Goal: Use online tool/utility: Utilize a website feature to perform a specific function

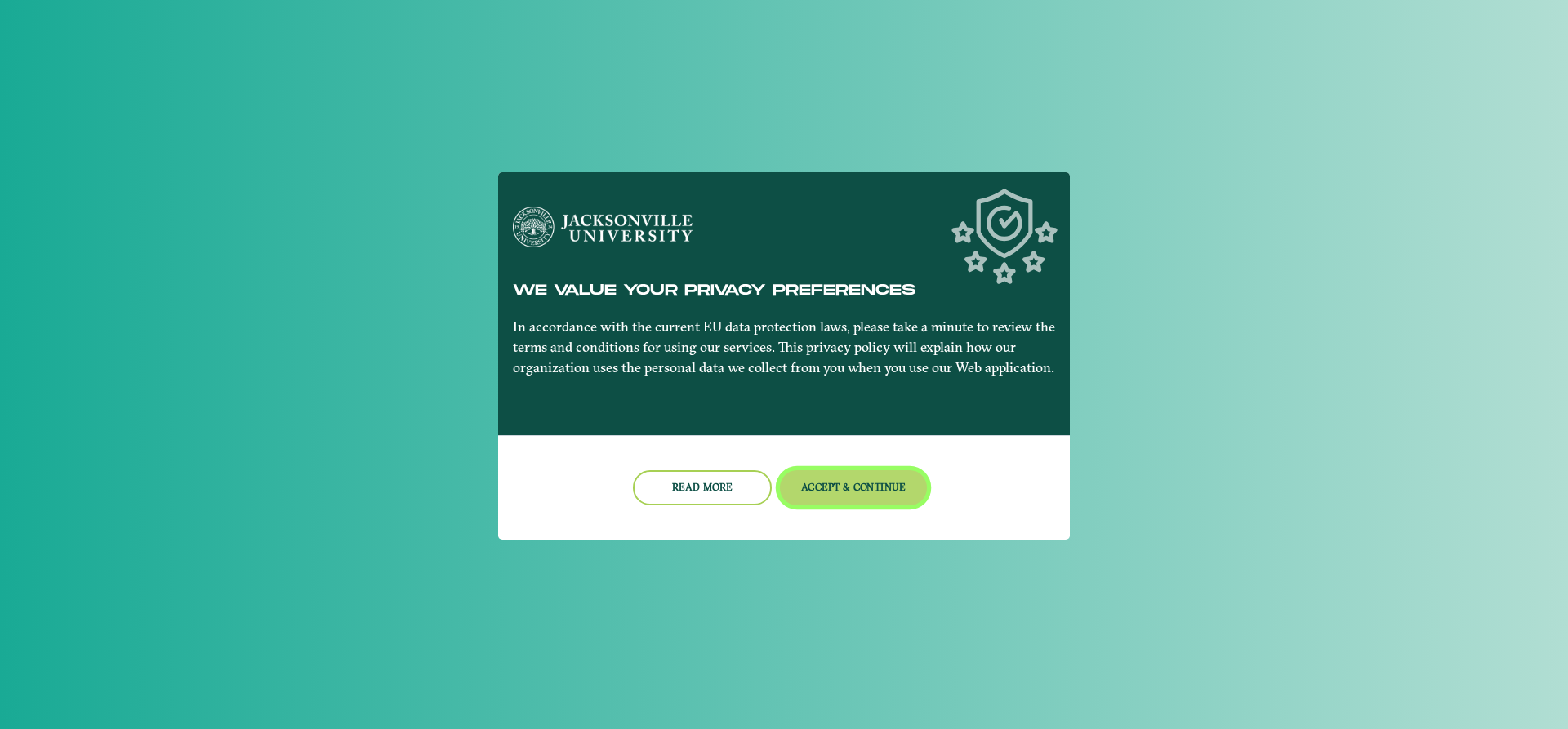
click at [877, 481] on button "Accept & Continue" at bounding box center [853, 487] width 148 height 35
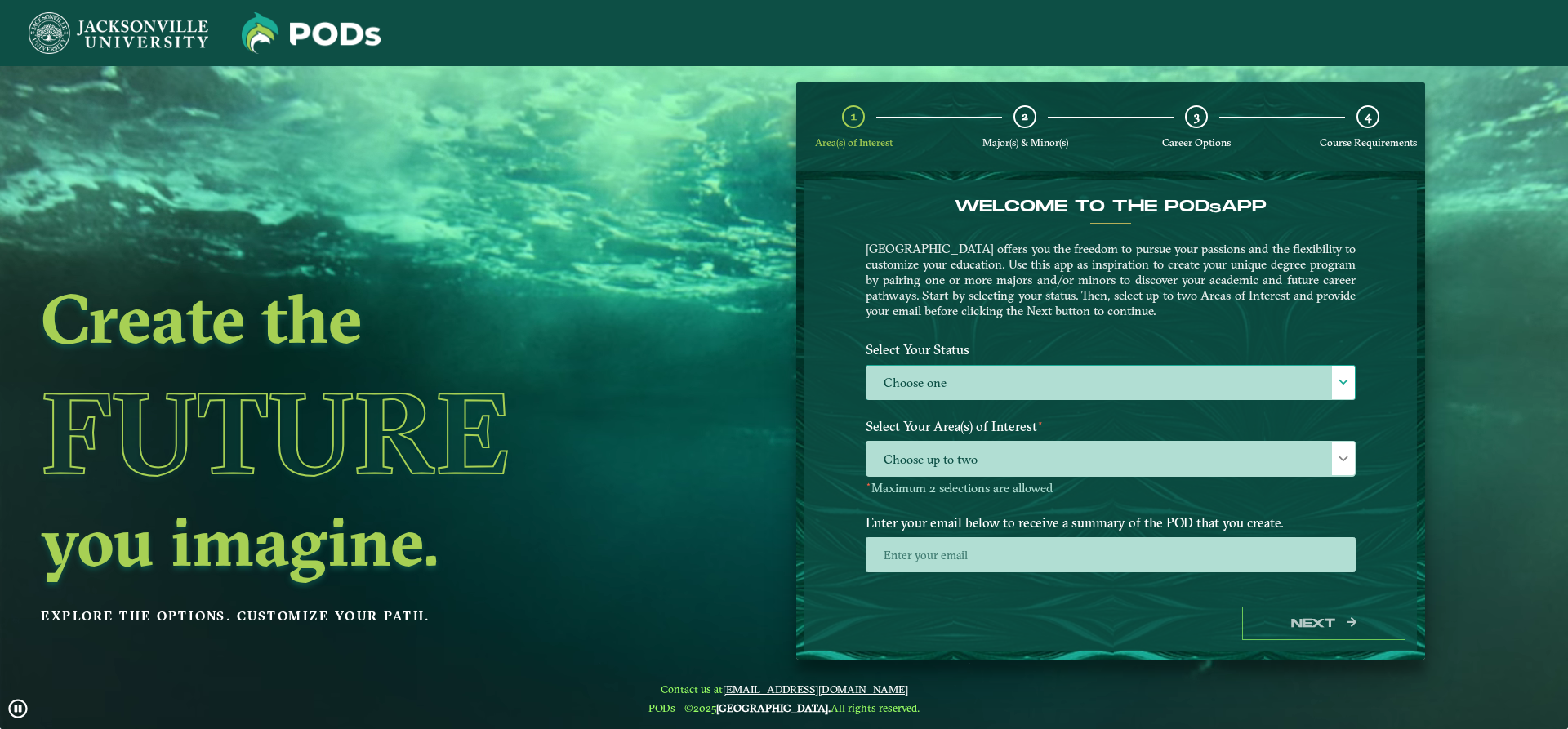
click at [996, 385] on label "Choose one" at bounding box center [1110, 383] width 488 height 35
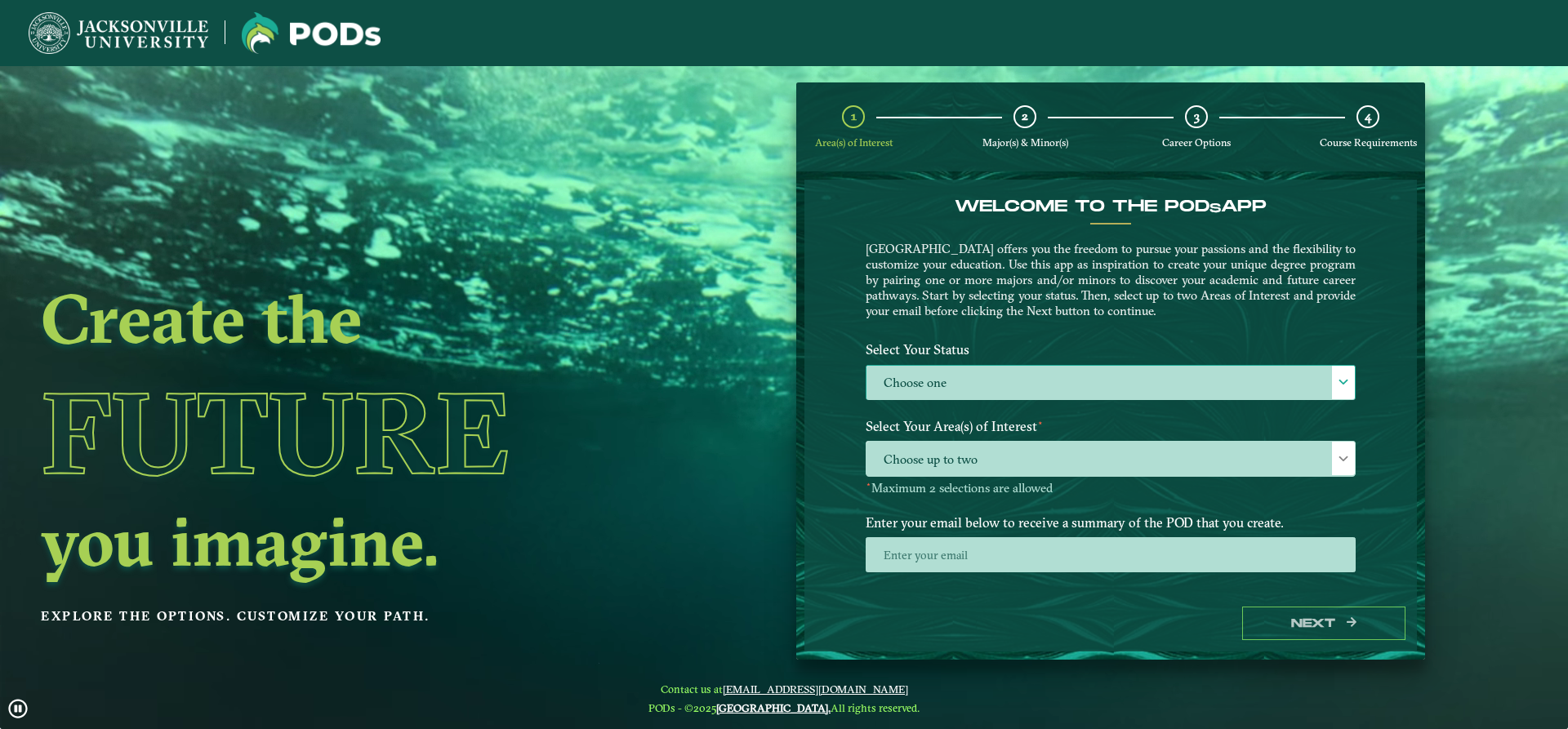
scroll to position [9, 75]
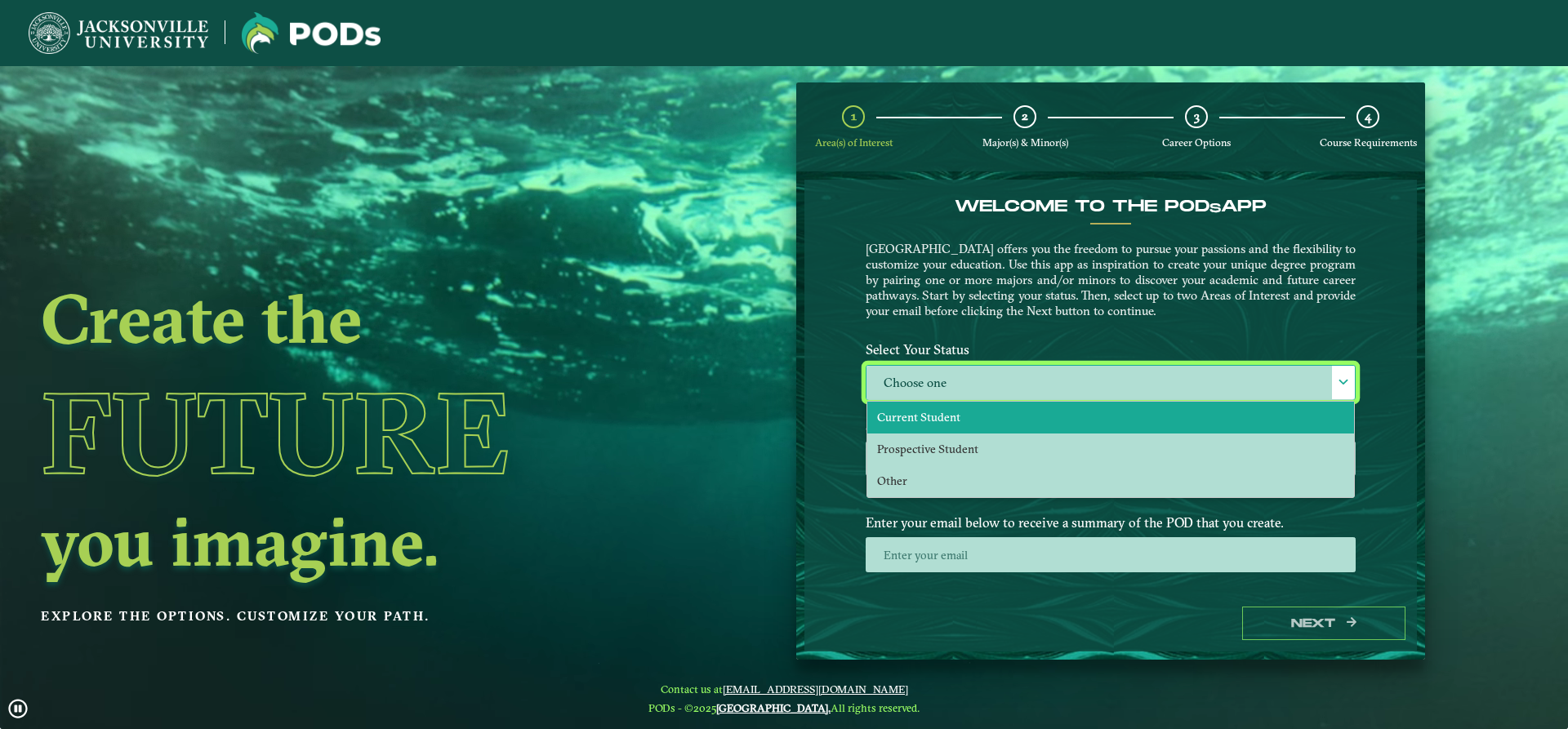
click at [982, 415] on li "Current Student" at bounding box center [1110, 417] width 487 height 32
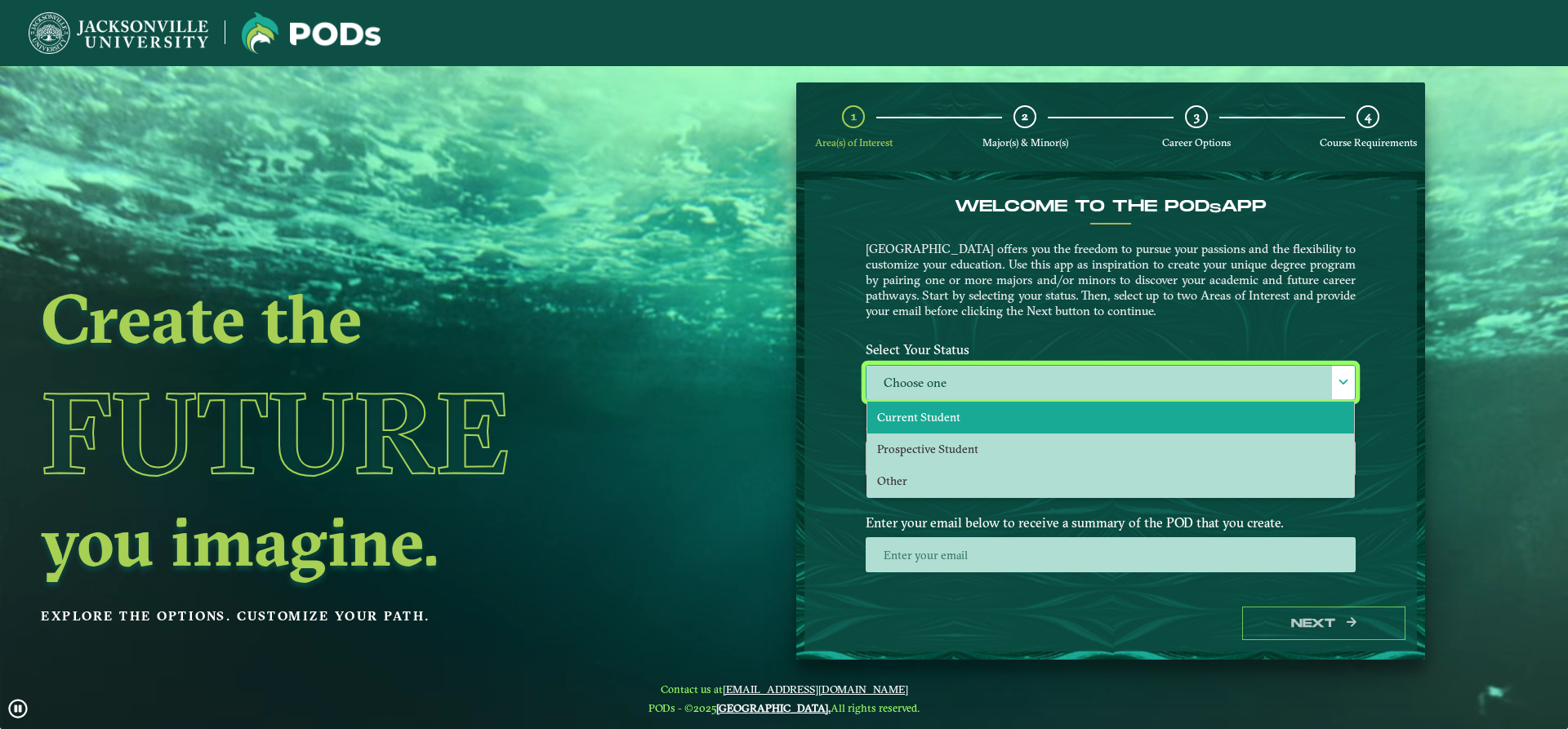
select select "[object Object]"
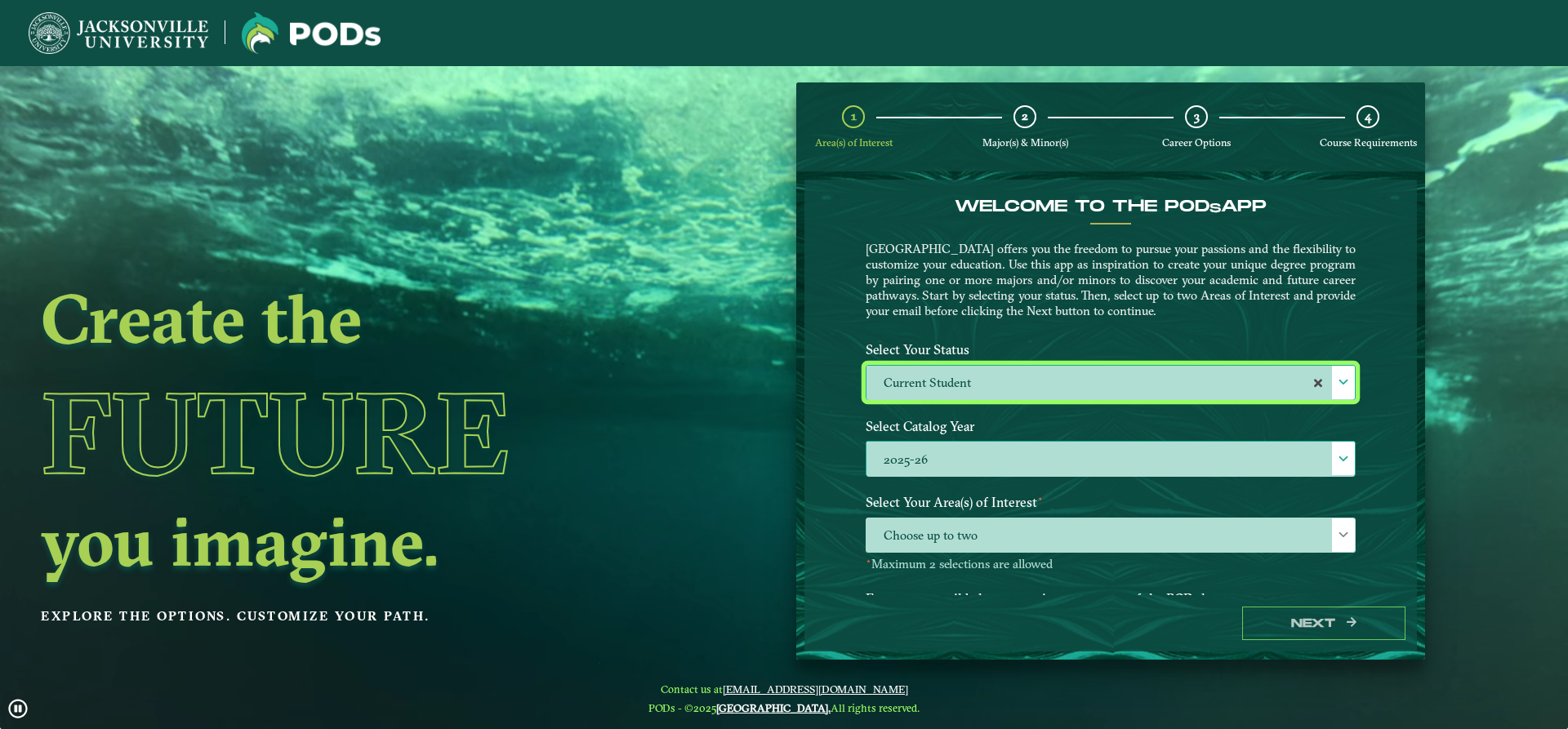
click at [989, 465] on label "2025-26" at bounding box center [1110, 459] width 488 height 35
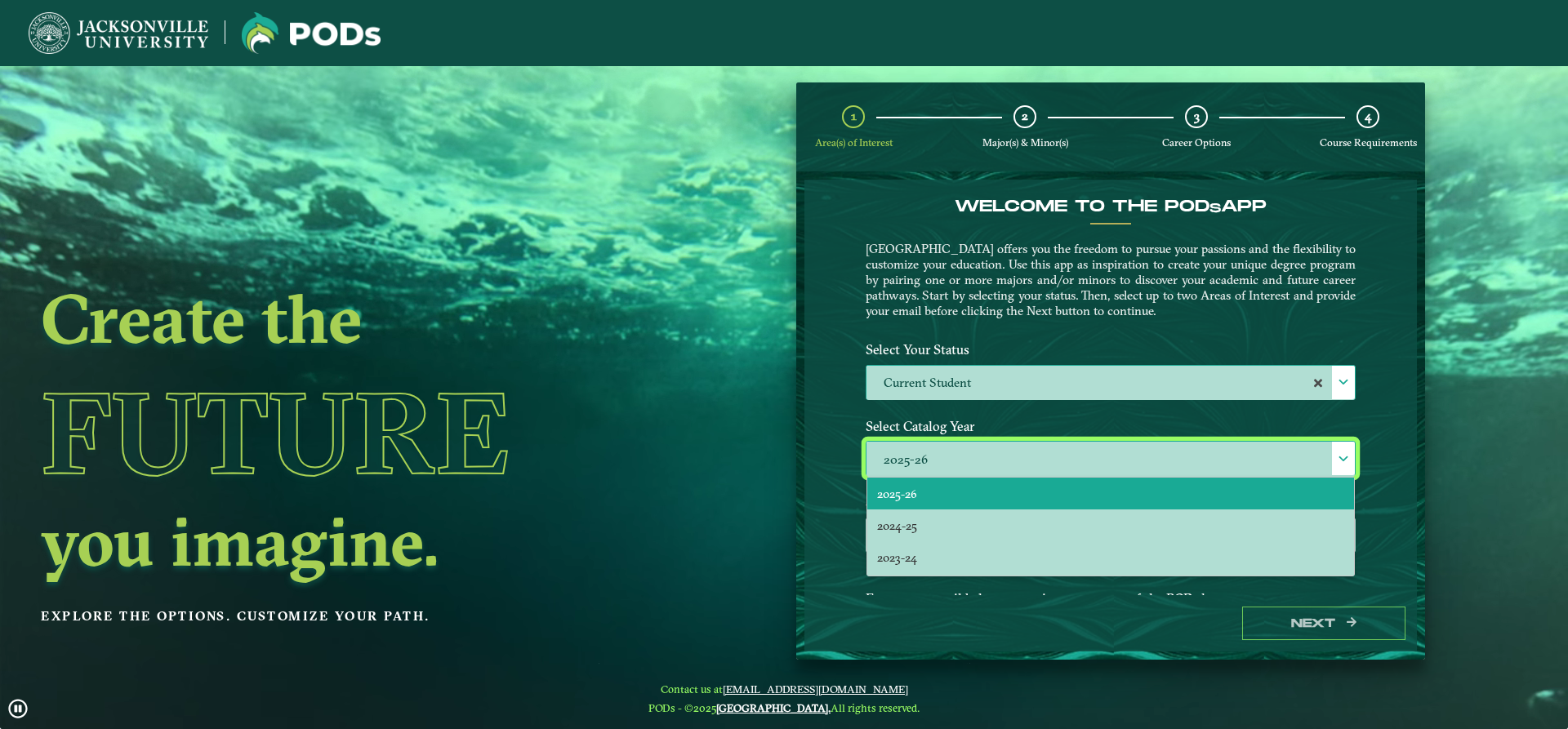
click at [961, 461] on label "2025-26" at bounding box center [1110, 459] width 488 height 35
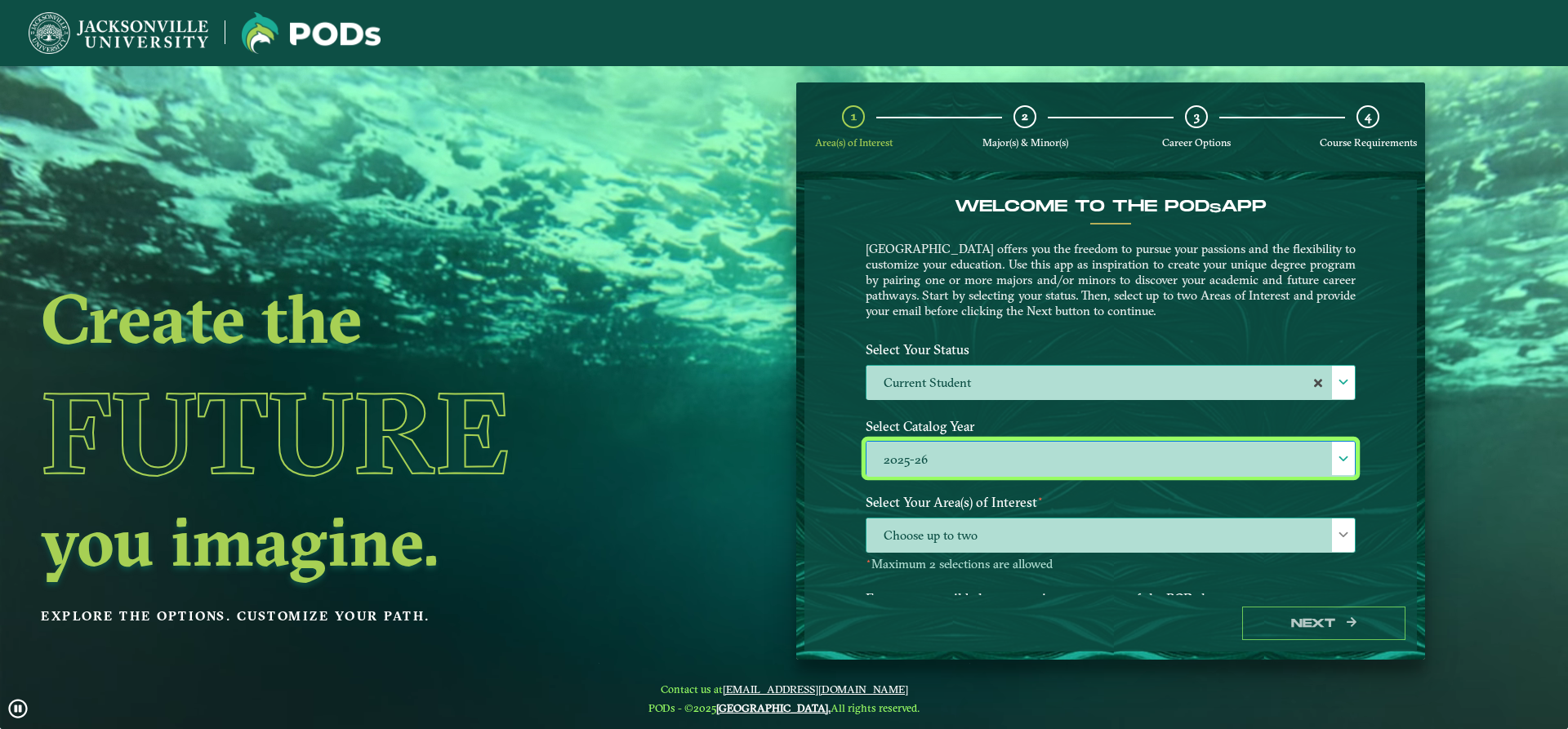
click at [987, 535] on span "Choose up to two" at bounding box center [1110, 535] width 488 height 35
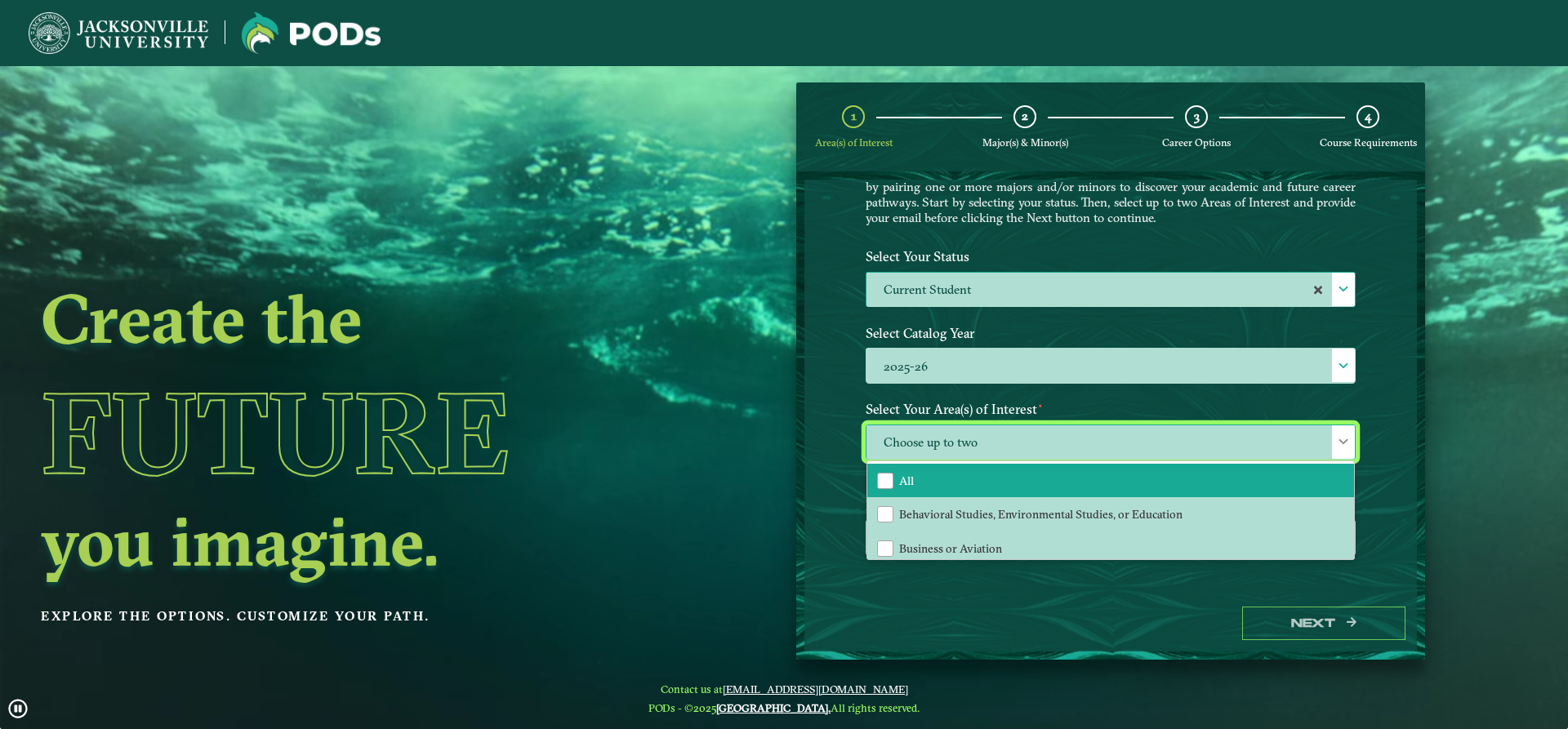
scroll to position [111, 0]
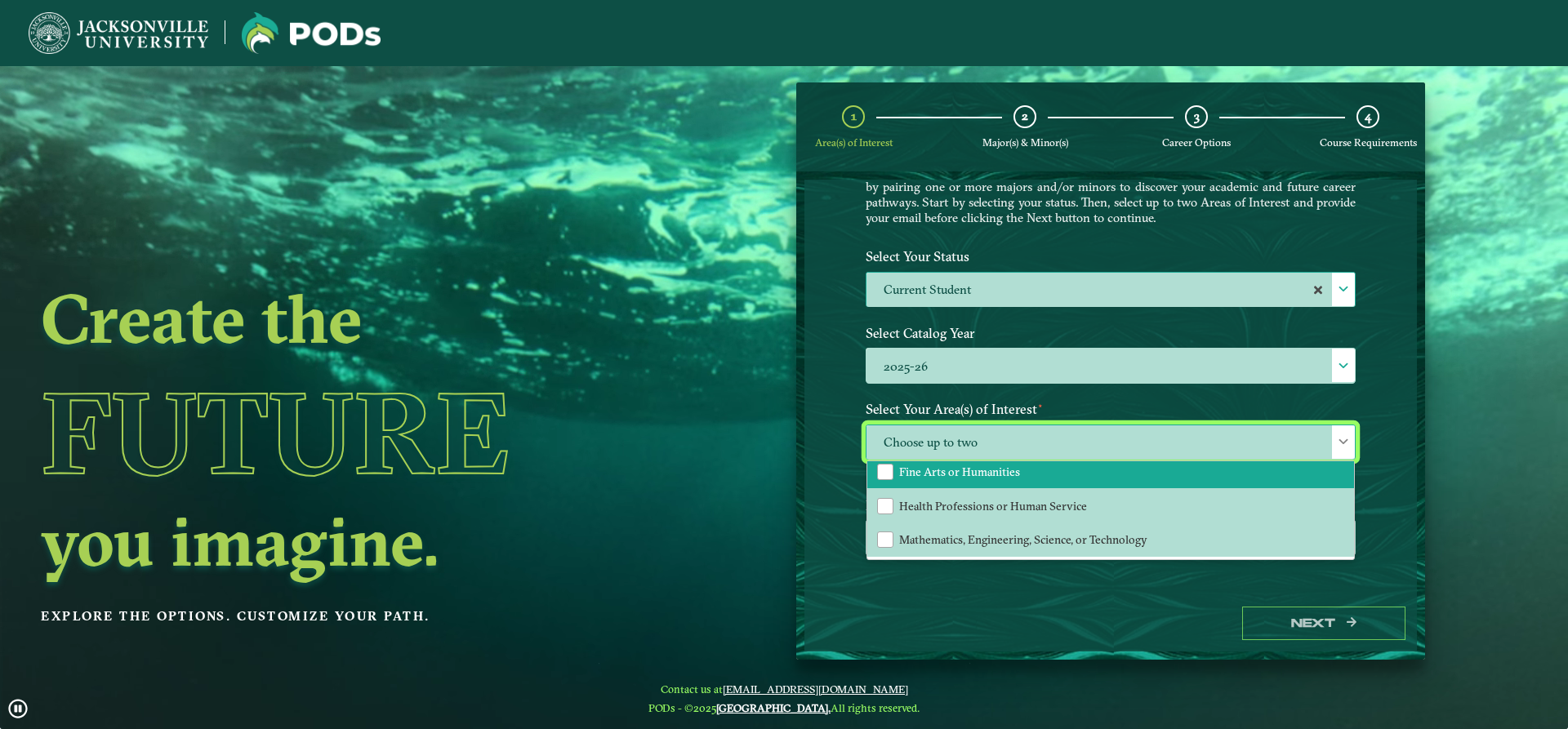
click at [967, 475] on span "Fine Arts or Humanities" at bounding box center [959, 471] width 121 height 15
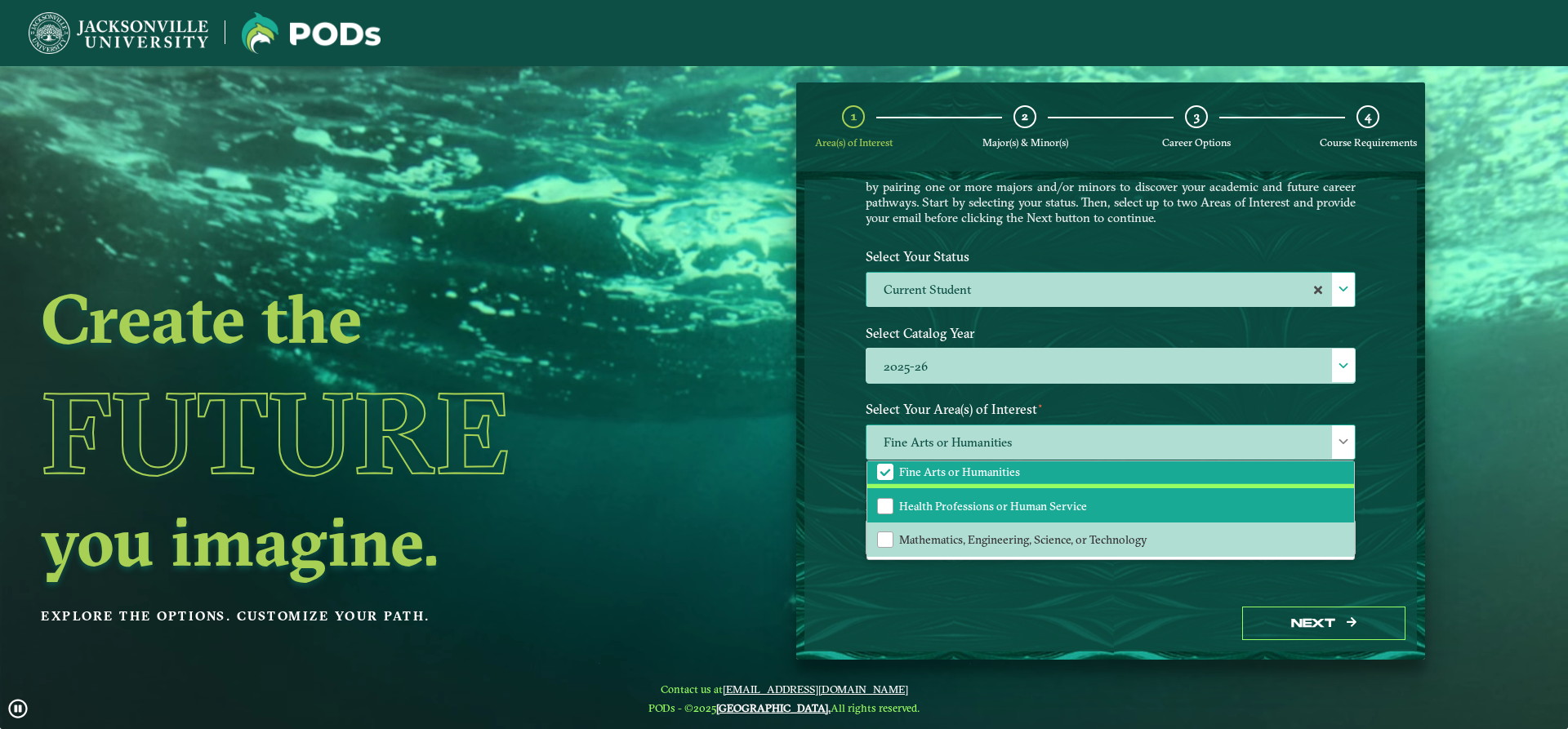
click at [986, 507] on span "Health Professions or Human Service" at bounding box center [992, 505] width 188 height 15
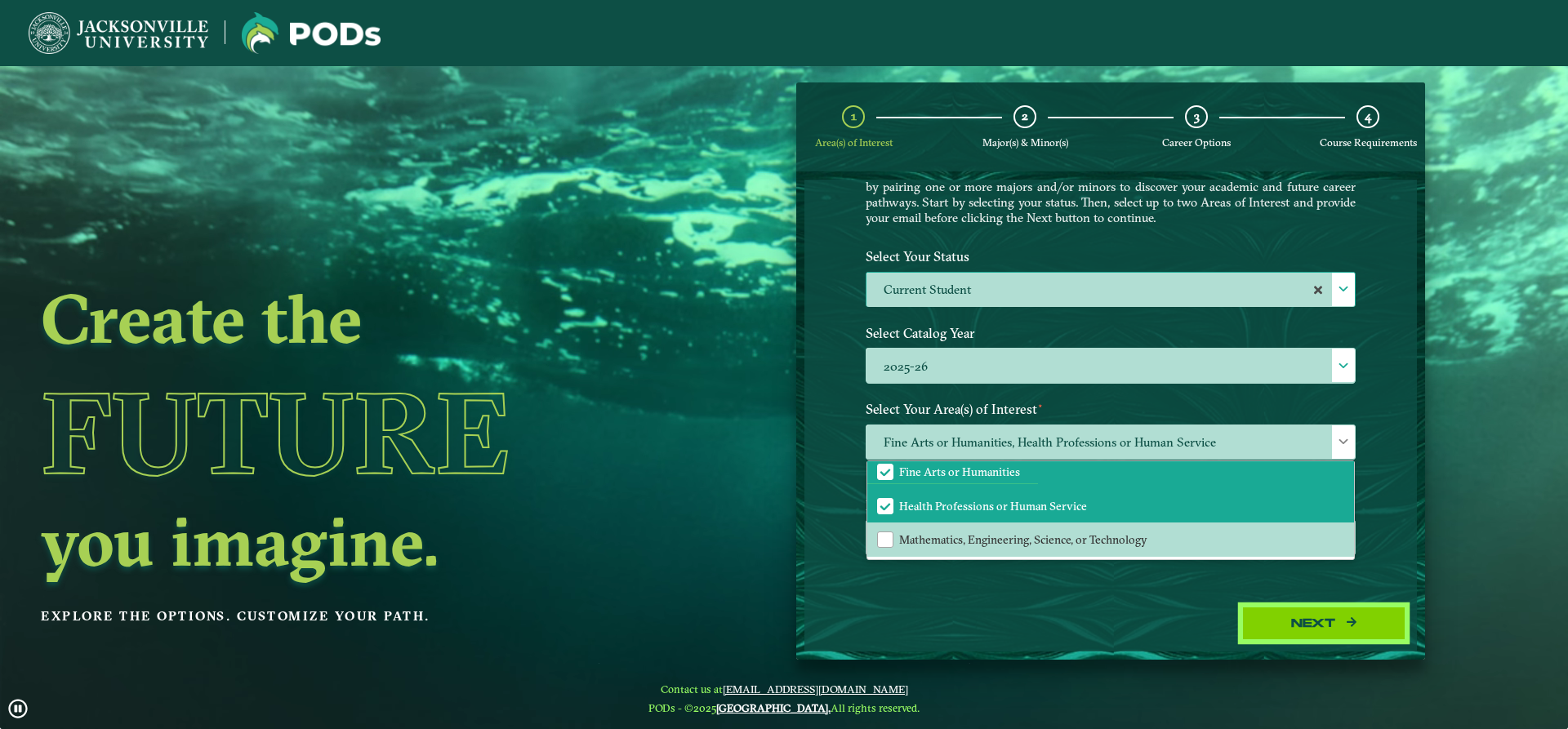
click at [1318, 626] on button "Next" at bounding box center [1324, 623] width 164 height 33
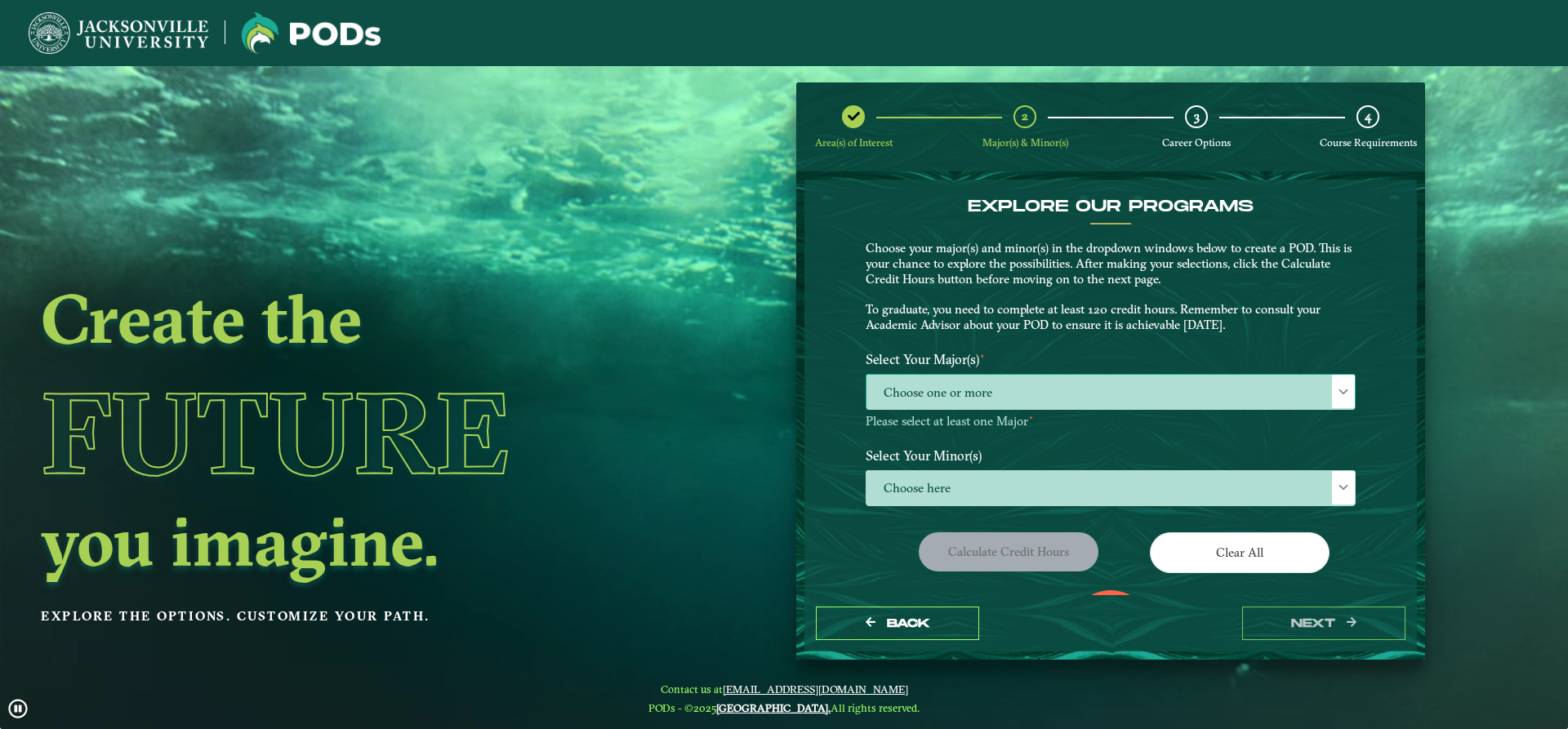
click at [963, 387] on span "Choose one or more" at bounding box center [1110, 391] width 488 height 35
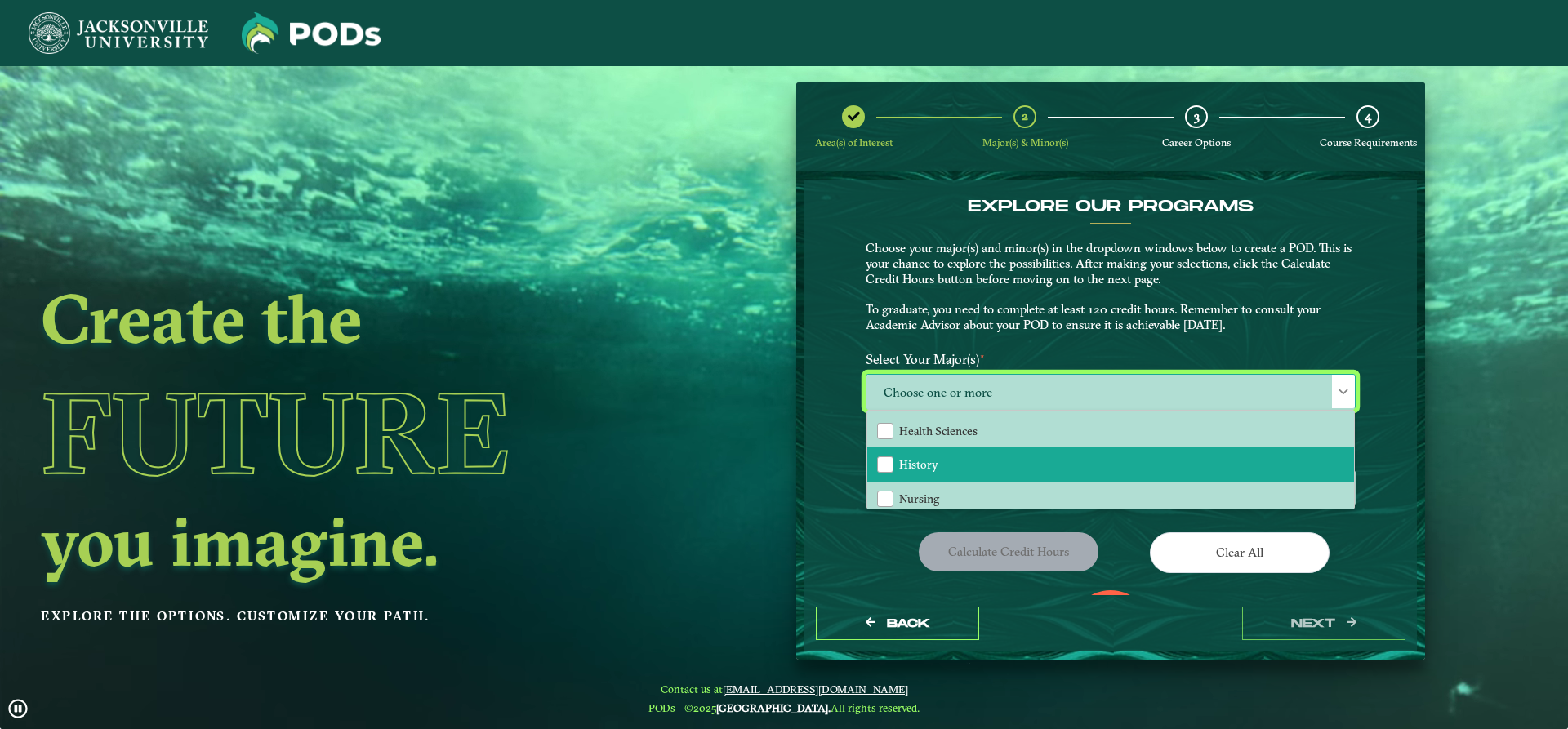
scroll to position [490, 0]
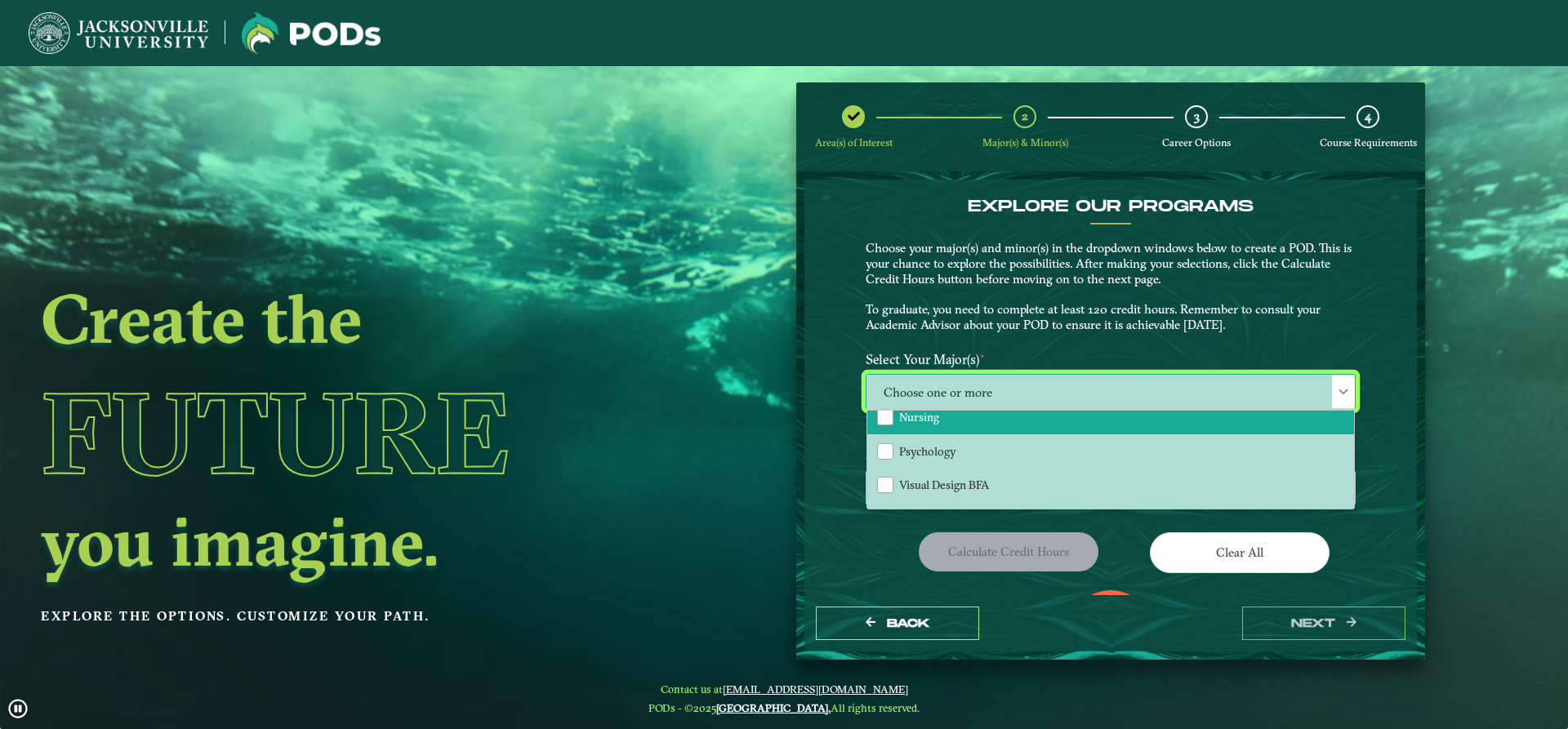
click at [967, 414] on li "Nursing" at bounding box center [1110, 417] width 487 height 34
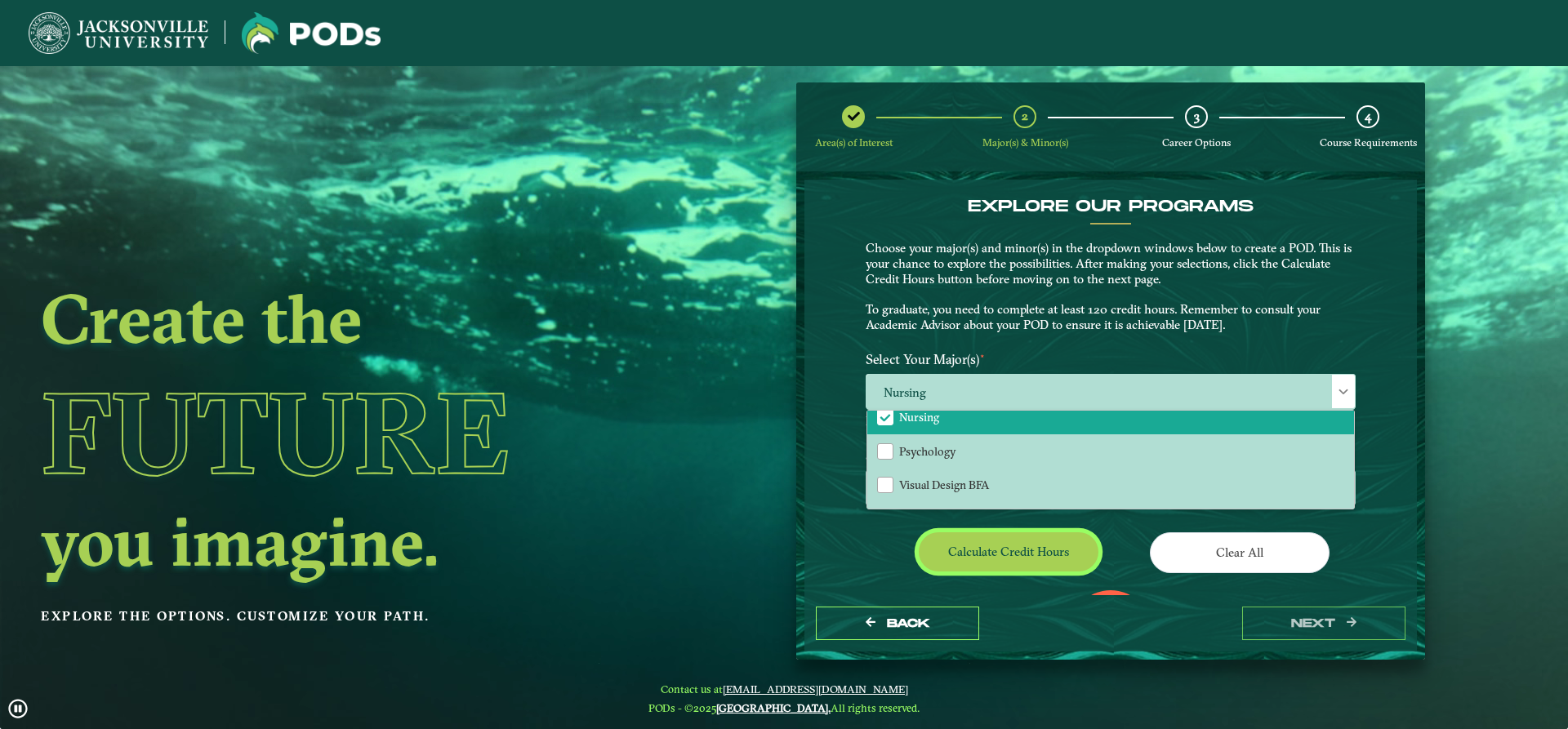
click at [1018, 547] on button "Calculate credit hours" at bounding box center [1008, 551] width 180 height 39
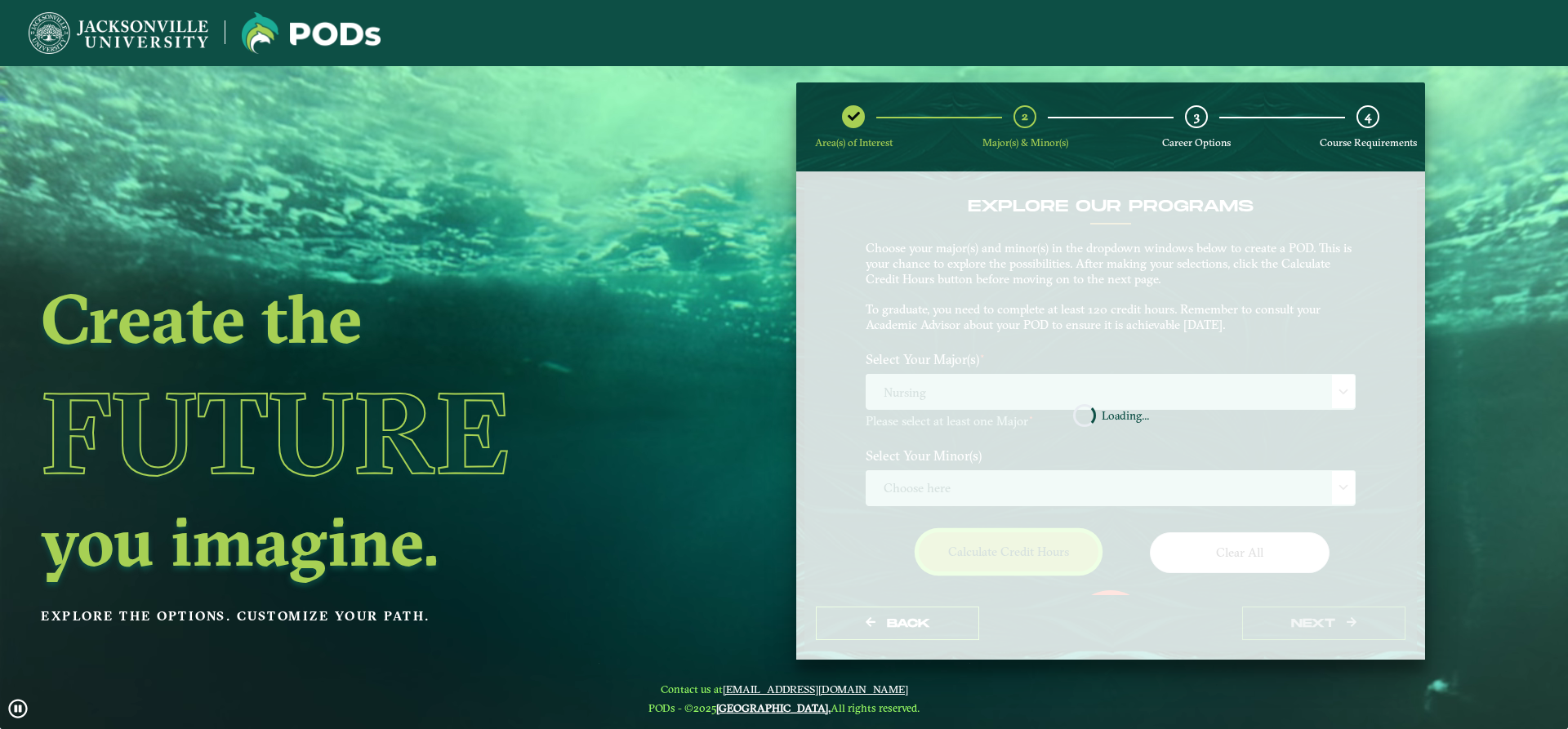
scroll to position [103, 0]
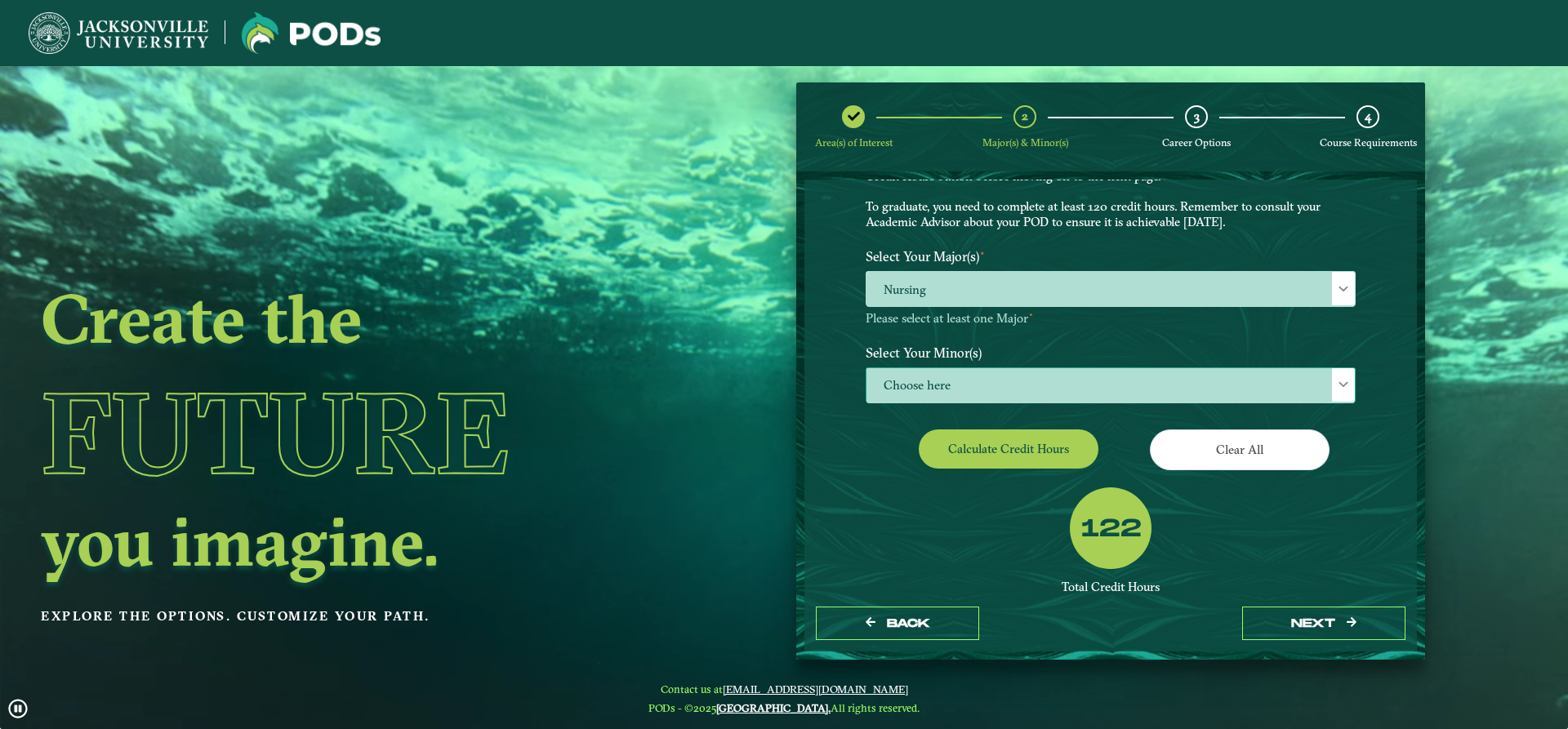
click at [999, 383] on span "Choose here" at bounding box center [1110, 385] width 488 height 35
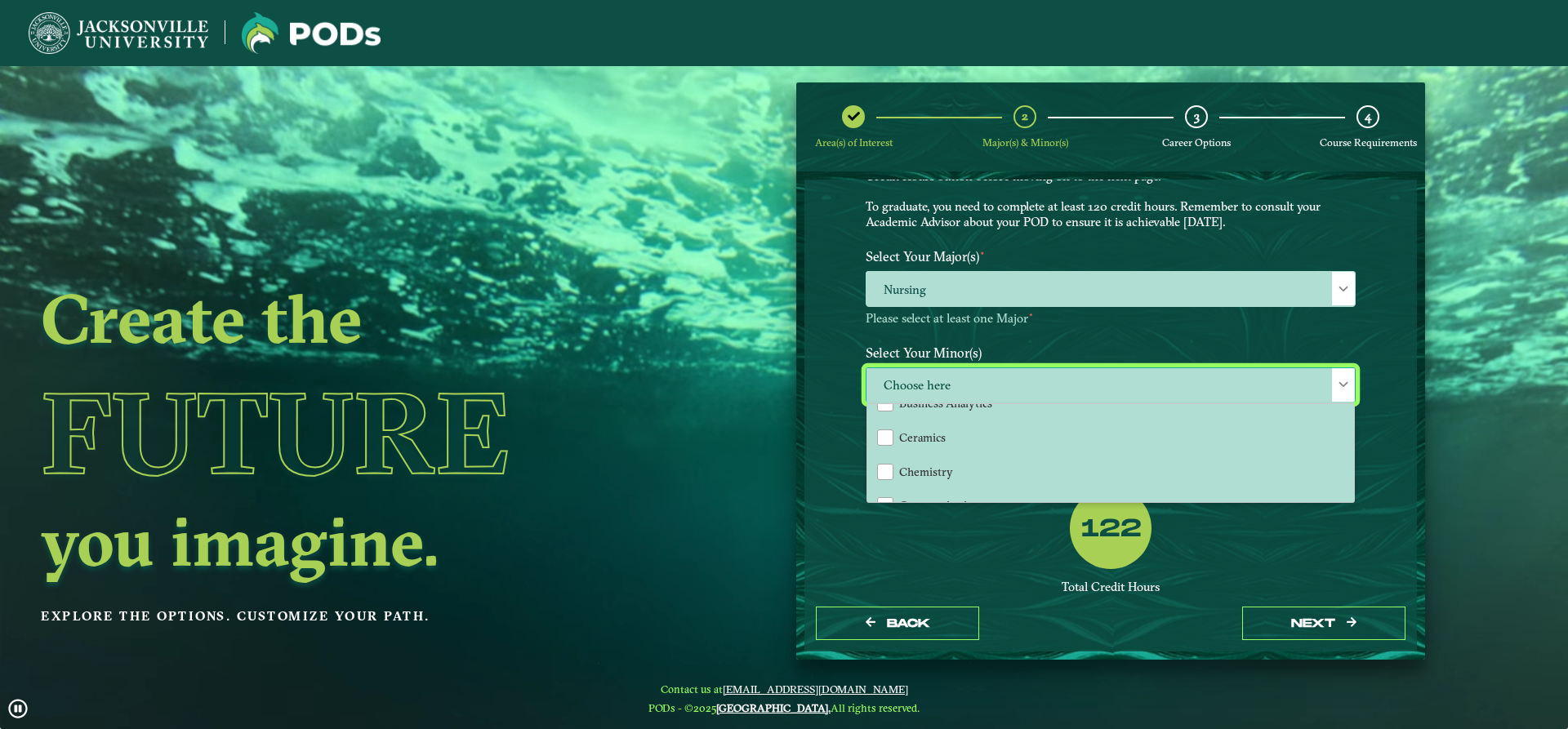
scroll to position [409, 0]
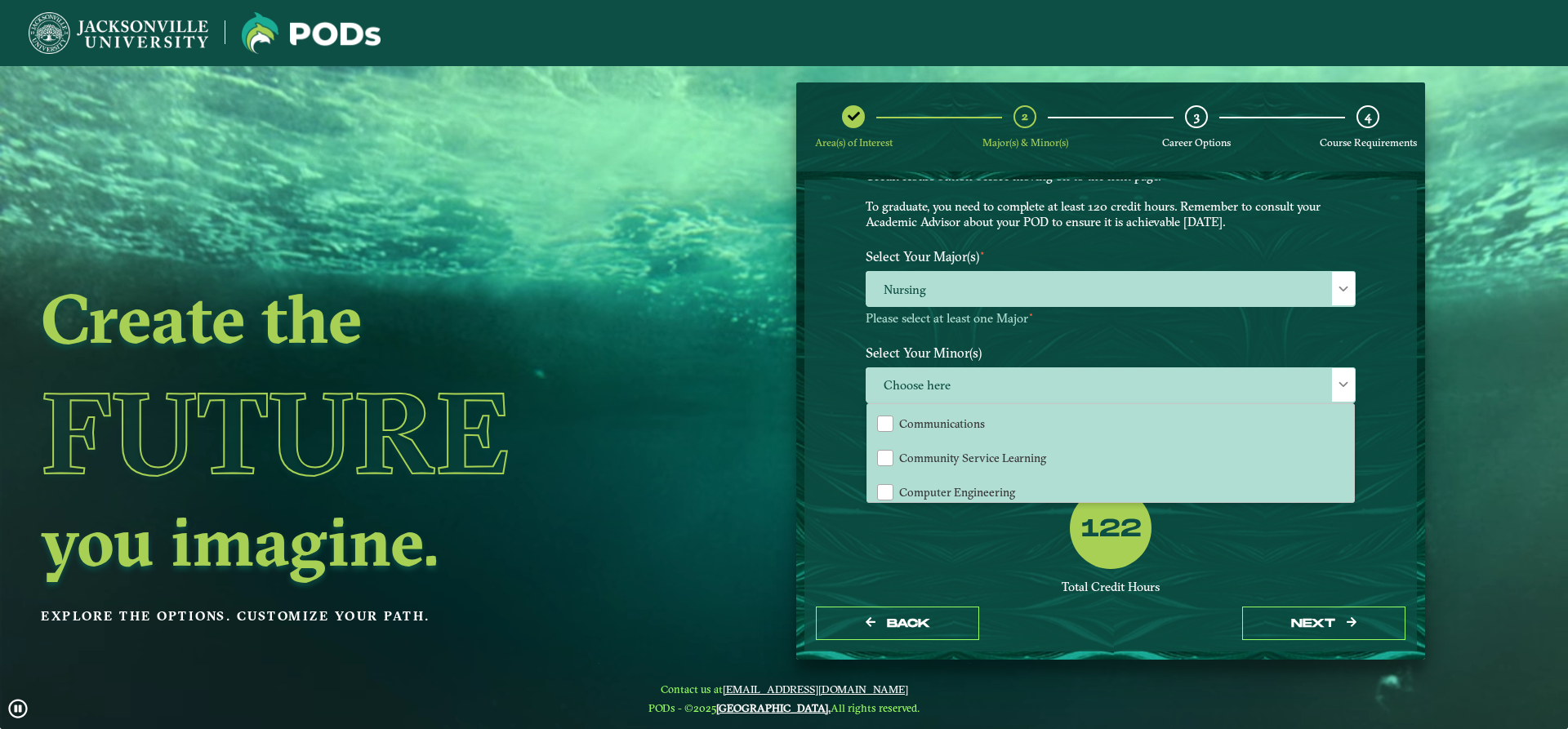
click at [1038, 541] on div "122 Total Credit Hours Successful POD This looks like a successful POD! It appe…" at bounding box center [1110, 587] width 514 height 199
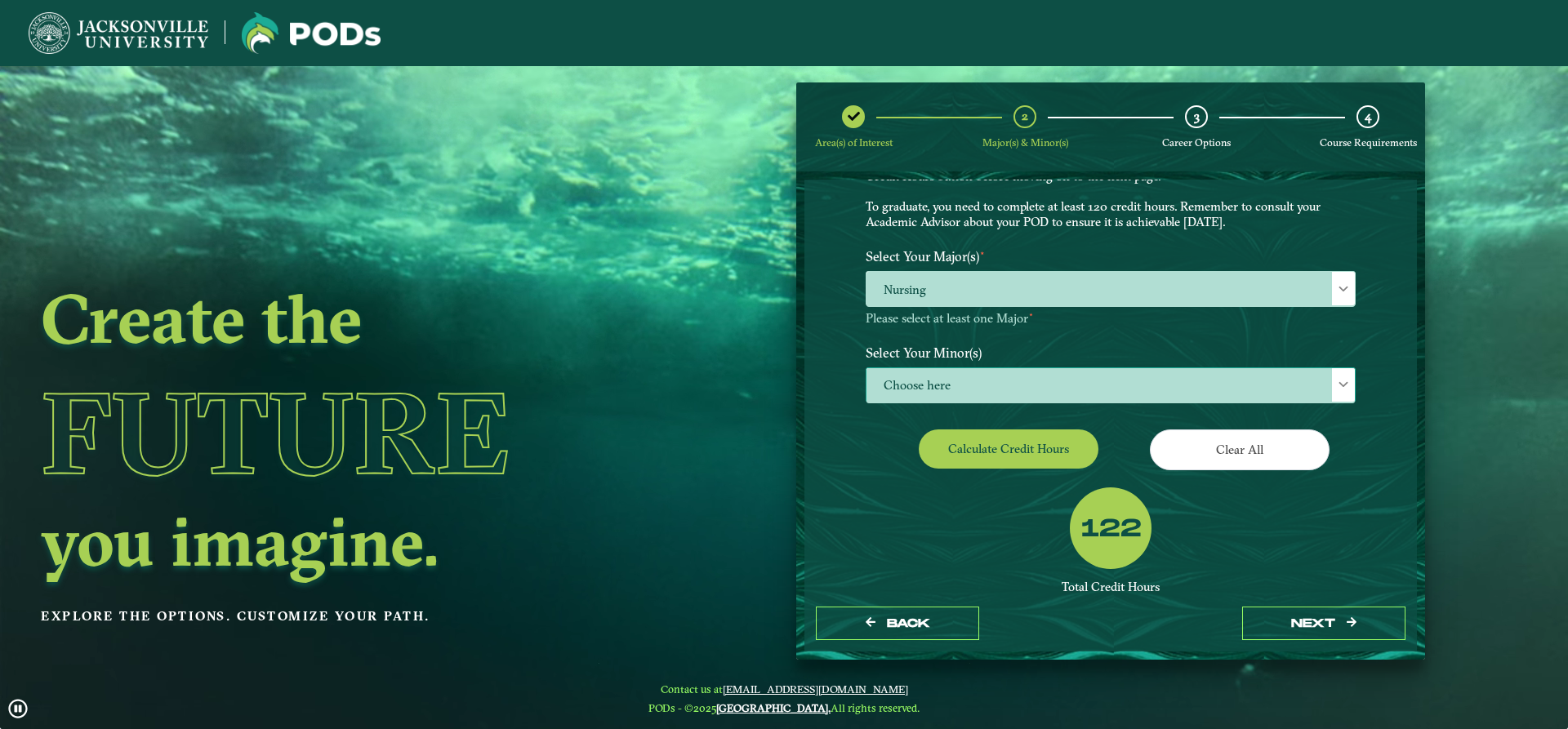
click at [1018, 382] on span "Choose here" at bounding box center [1110, 385] width 488 height 35
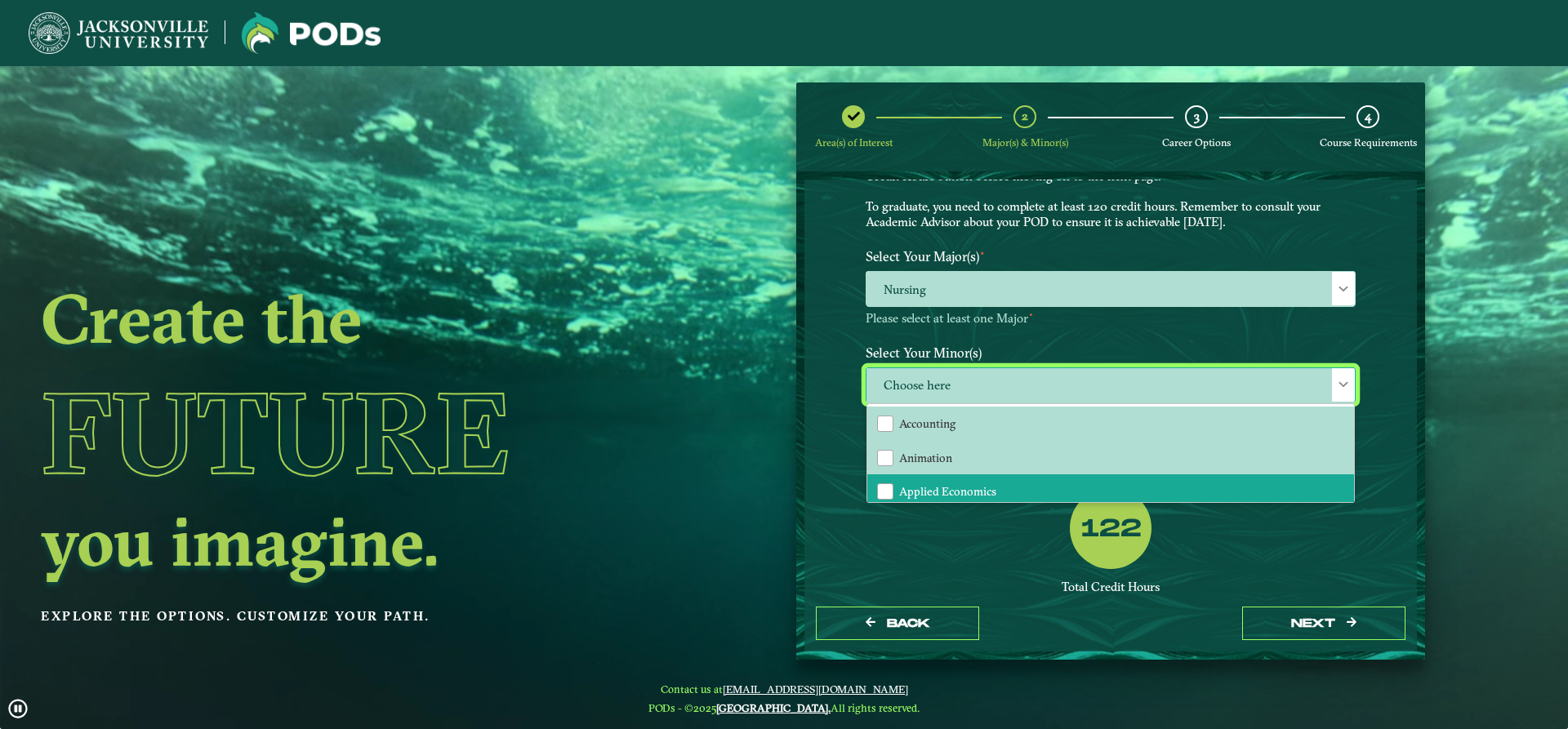
scroll to position [210, 0]
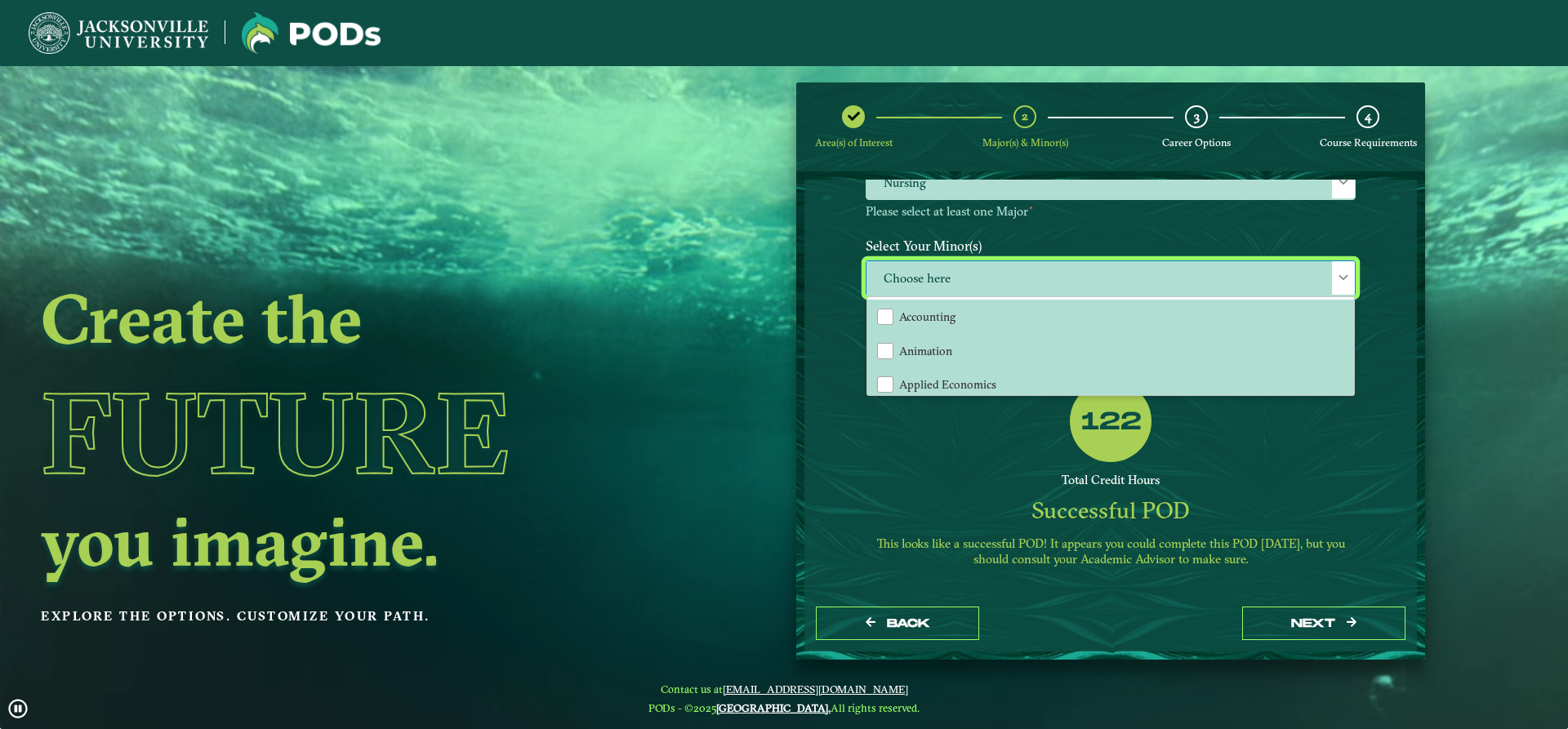
click at [982, 476] on div "Total Credit Hours" at bounding box center [1110, 481] width 490 height 15
